Goal: Transaction & Acquisition: Download file/media

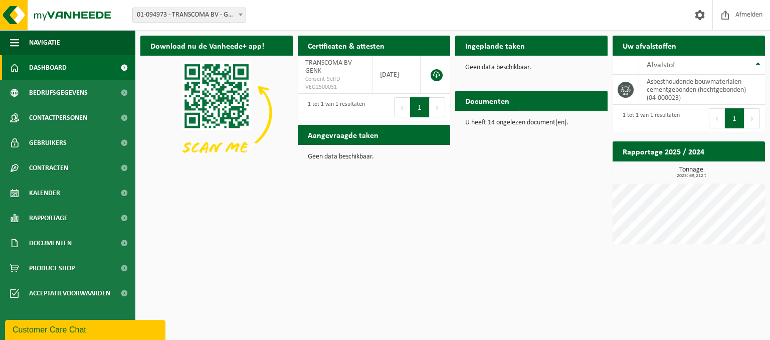
click at [595, 110] on span at bounding box center [597, 120] width 20 height 20
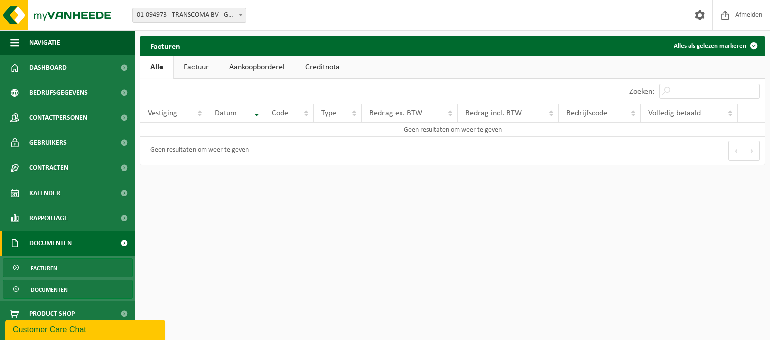
click at [58, 289] on span "Documenten" at bounding box center [49, 289] width 37 height 19
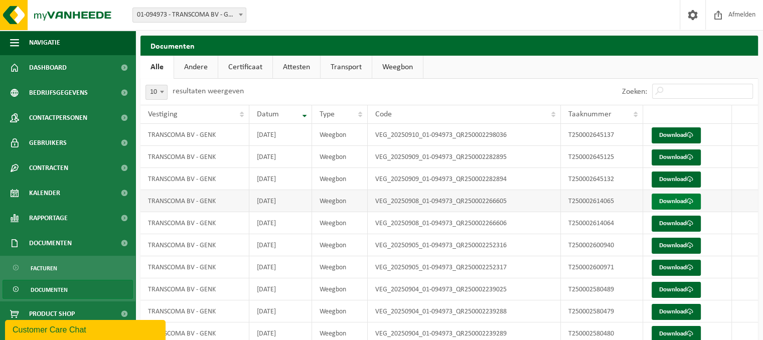
click at [668, 205] on link "Download" at bounding box center [675, 202] width 49 height 16
click at [665, 223] on link "Download" at bounding box center [675, 224] width 49 height 16
click at [669, 159] on link "Download" at bounding box center [675, 157] width 49 height 16
click at [674, 180] on link "Download" at bounding box center [675, 179] width 49 height 16
click at [662, 136] on link "Download" at bounding box center [675, 135] width 49 height 16
